Goal: Task Accomplishment & Management: Manage account settings

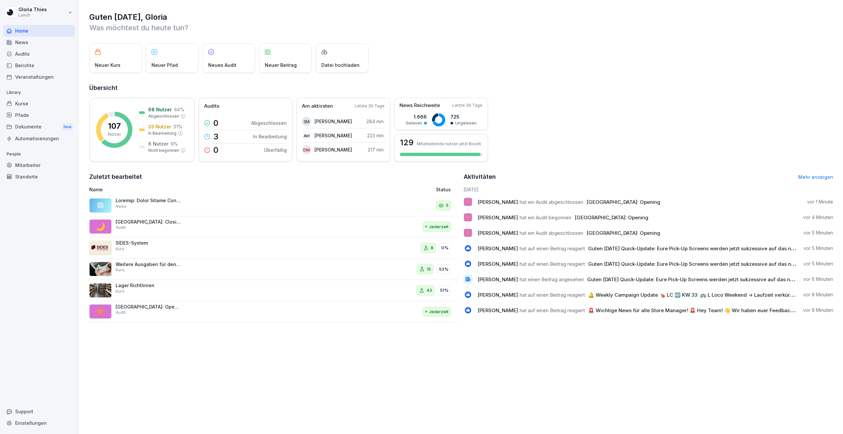
click at [39, 122] on div "Dokumente New" at bounding box center [39, 127] width 72 height 12
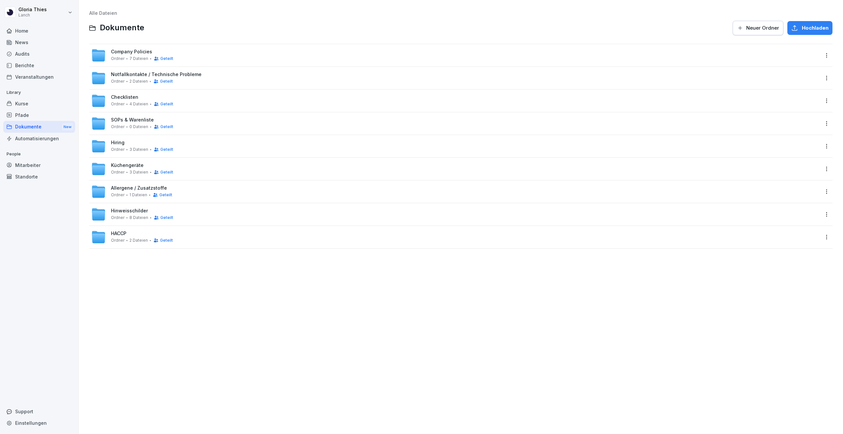
click at [201, 117] on div "SOPs & Warenliste Ordner 0 Dateien Geteilt" at bounding box center [455, 123] width 729 height 14
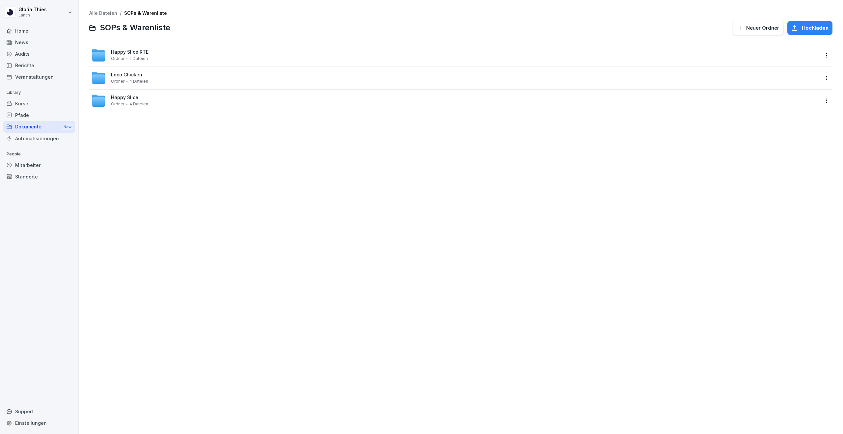
click at [760, 26] on span "Neuer Ordner" at bounding box center [762, 27] width 33 height 7
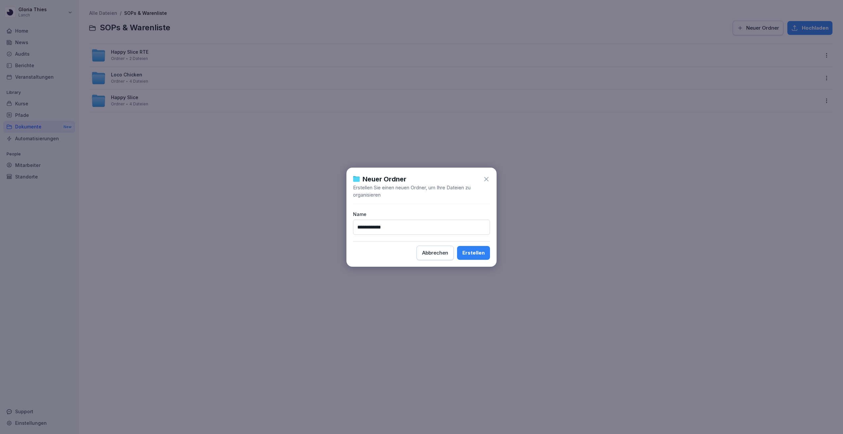
type input "**********"
click at [457, 246] on button "Erstellen" at bounding box center [473, 253] width 33 height 14
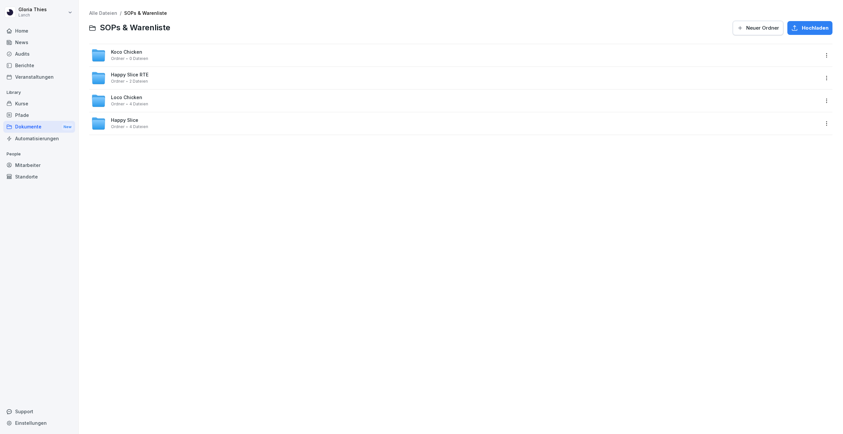
click at [223, 52] on div "Koco Chicken Ordner 0 Dateien" at bounding box center [455, 55] width 729 height 14
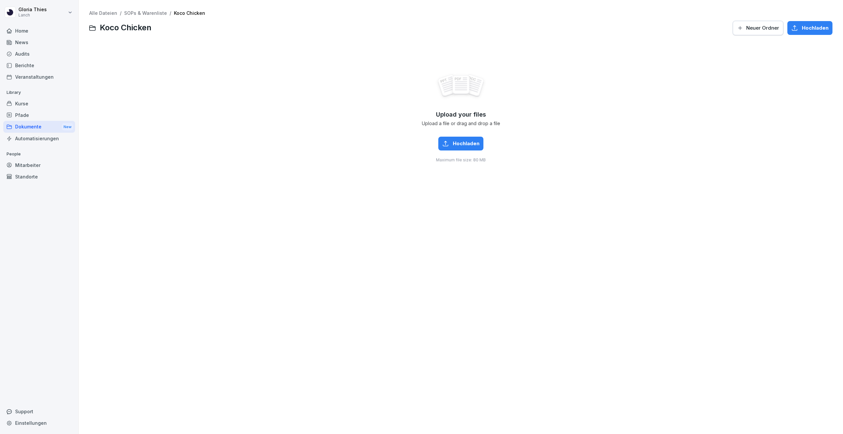
click at [472, 143] on span "Hochladen" at bounding box center [466, 143] width 27 height 7
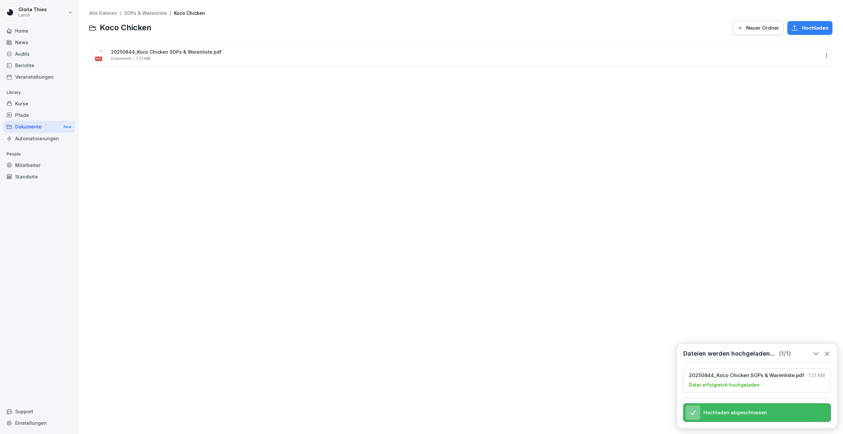
click at [828, 55] on html "[PERSON_NAME] Lanch Home News Audits Berichte Veranstaltungen Library Kurse Pfa…" at bounding box center [421, 217] width 843 height 434
click at [707, 106] on html "[PERSON_NAME] Lanch Home News Audits Berichte Veranstaltungen Library Kurse Pfa…" at bounding box center [421, 217] width 843 height 434
